Goal: Navigation & Orientation: Find specific page/section

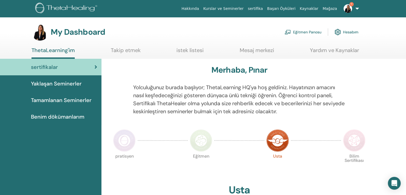
click at [300, 30] on link "Eğitmen Panosu" at bounding box center [302, 32] width 37 height 12
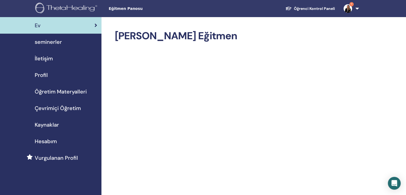
click at [52, 41] on span "seminerler" at bounding box center [48, 42] width 27 height 8
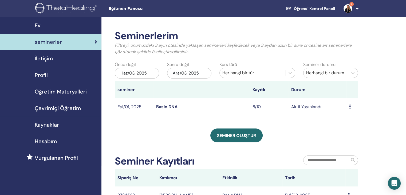
click at [162, 106] on link "Basic DNA" at bounding box center [166, 107] width 21 height 6
